Goal: Information Seeking & Learning: Find specific fact

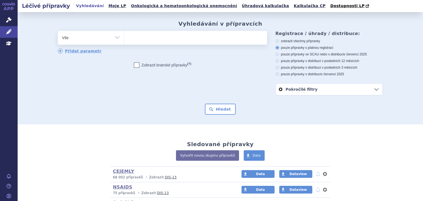
click at [181, 42] on ul at bounding box center [195, 37] width 143 height 12
click at [124, 42] on select at bounding box center [124, 38] width 0 height 14
type input "te"
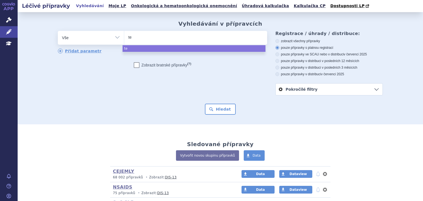
type input "tez"
type input "tezs"
type input "tezspi"
type input "tezspire"
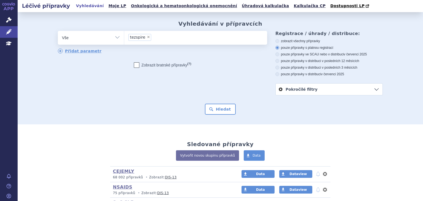
select select "tezspire"
click at [218, 114] on button "Hledat" at bounding box center [220, 109] width 31 height 11
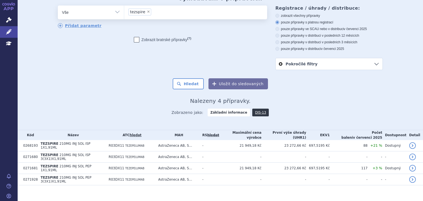
scroll to position [26, 0]
click at [344, 98] on h2 "Nalezeny 4 přípravky." at bounding box center [220, 100] width 325 height 7
